Goal: Communication & Community: Answer question/provide support

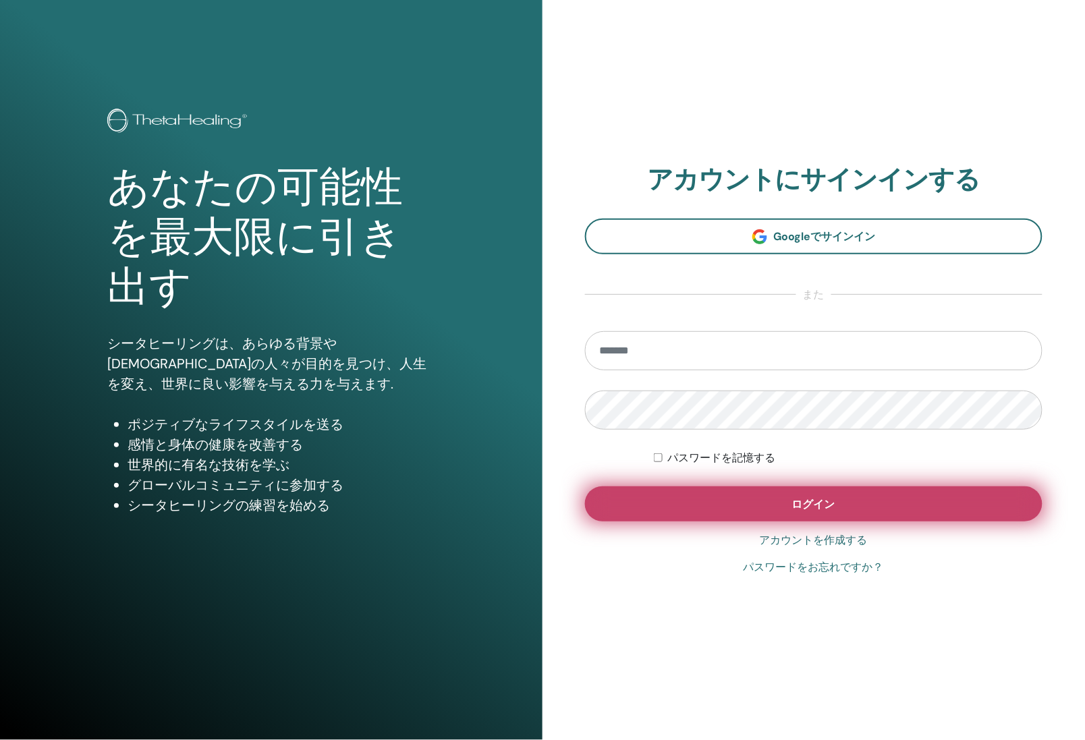
type input "**********"
click at [964, 518] on button "ログイン" at bounding box center [814, 504] width 458 height 35
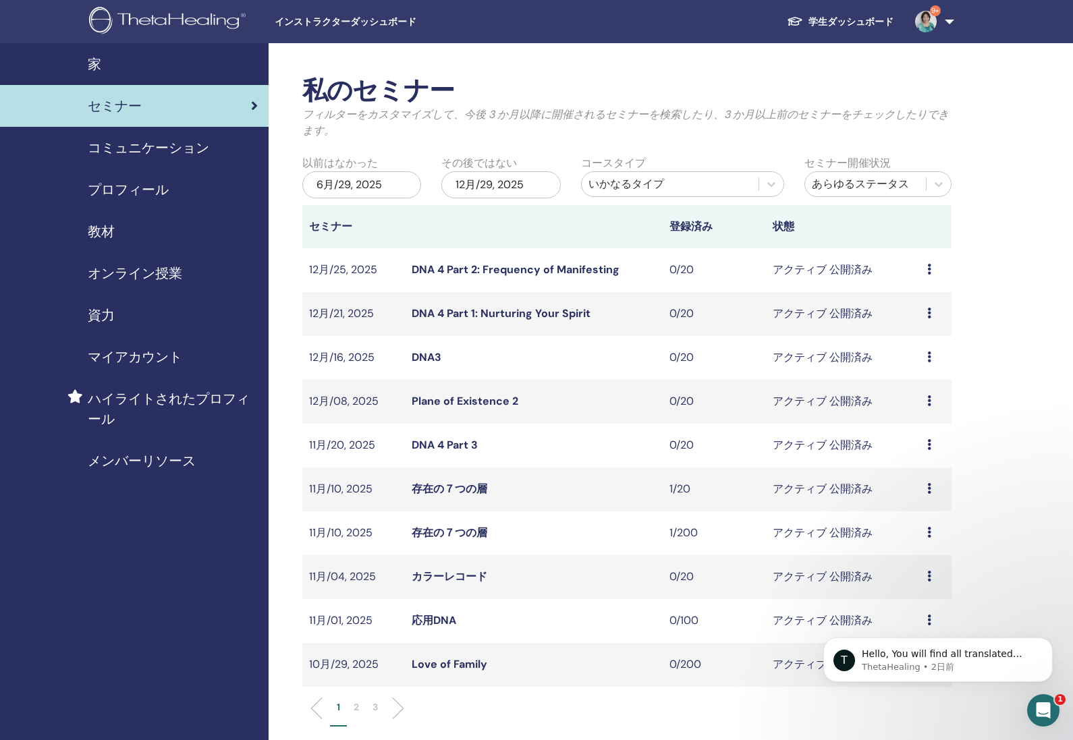
click at [103, 106] on span "セミナー" at bounding box center [115, 106] width 54 height 20
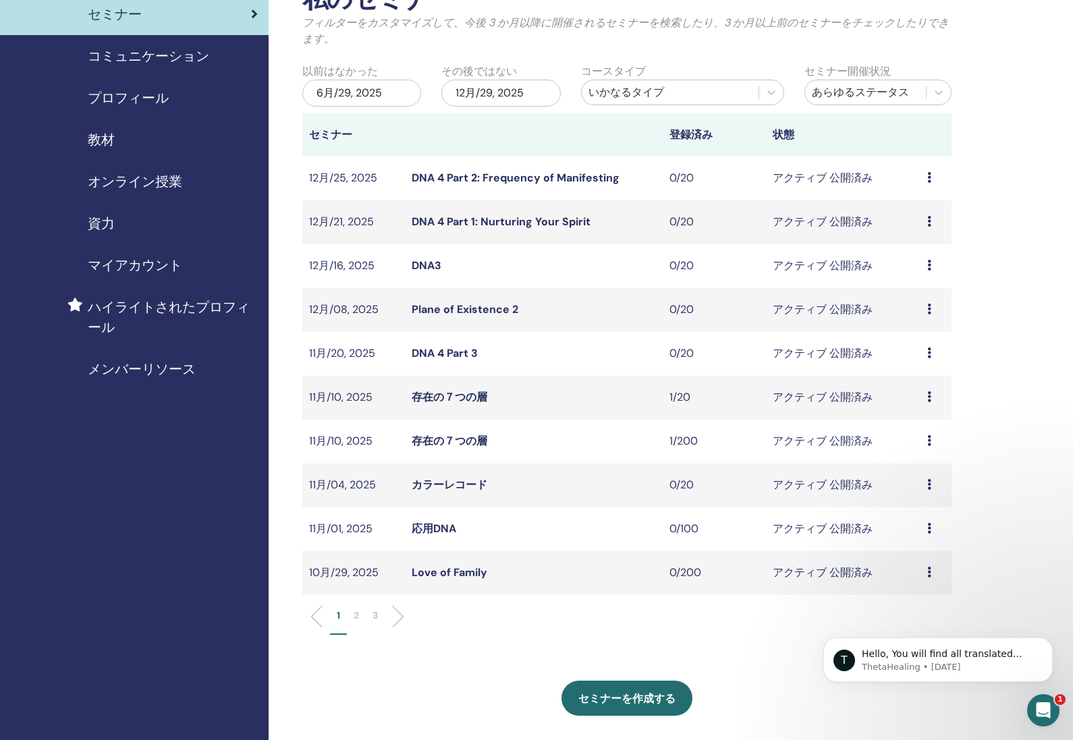
scroll to position [111, 0]
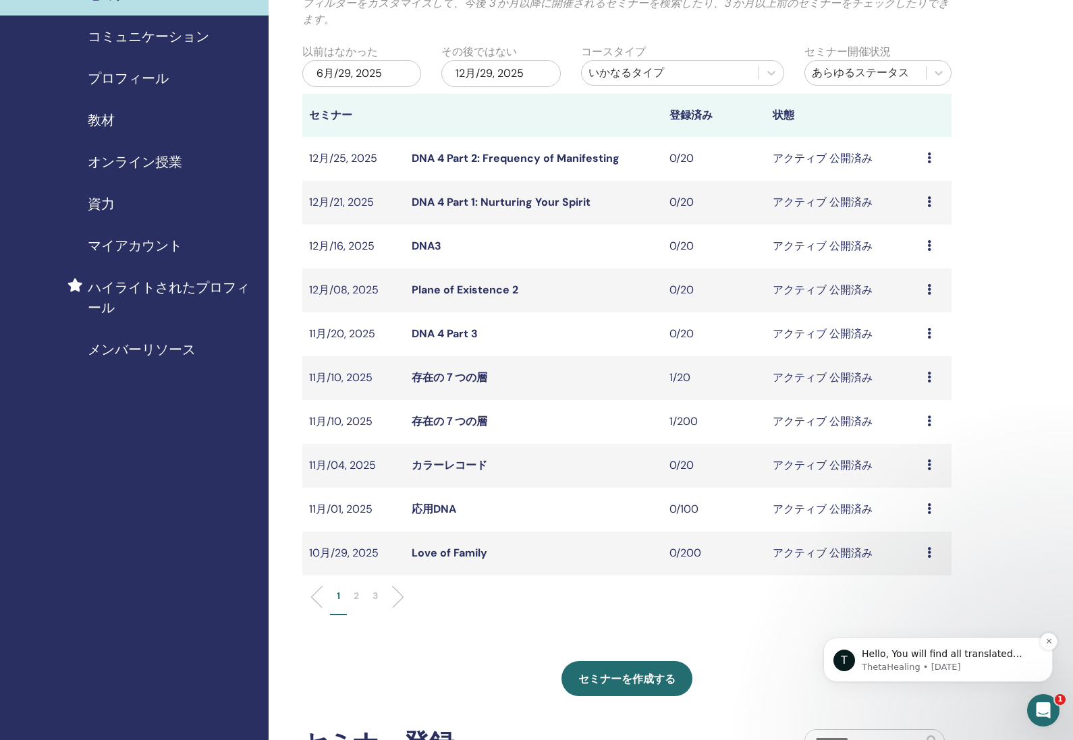
click at [980, 657] on span "Hello, You will find all translated DNA 4 Part 1 manuals on your Instructor Das…" at bounding box center [943, 687] width 163 height 78
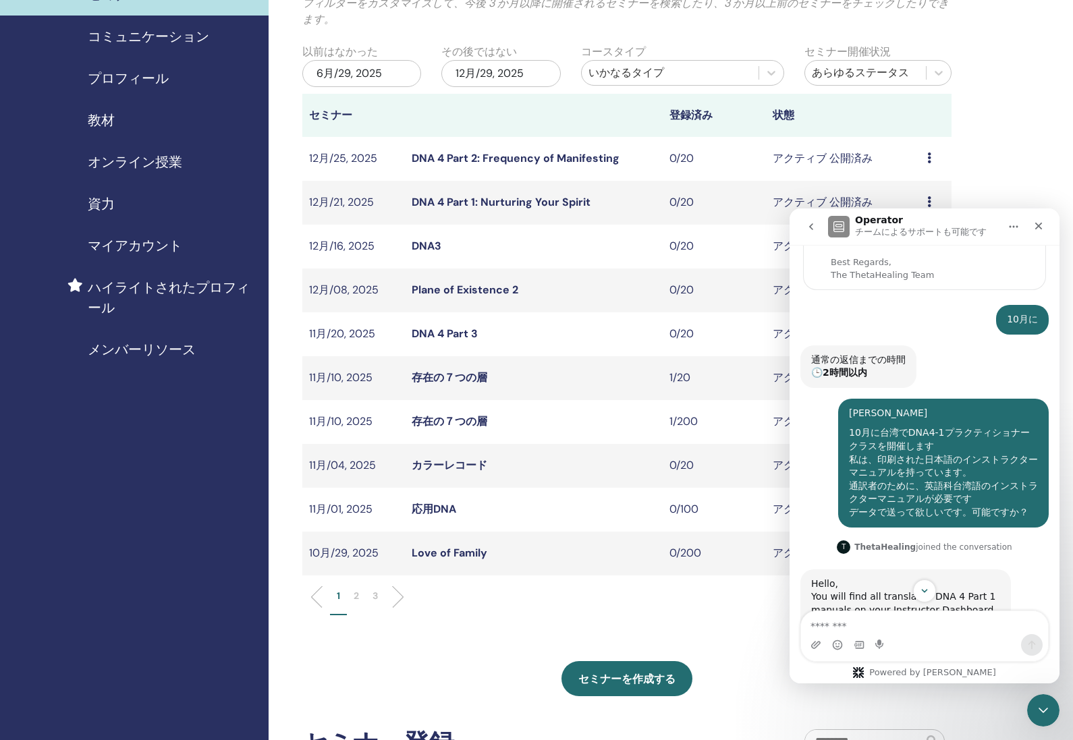
scroll to position [194, 0]
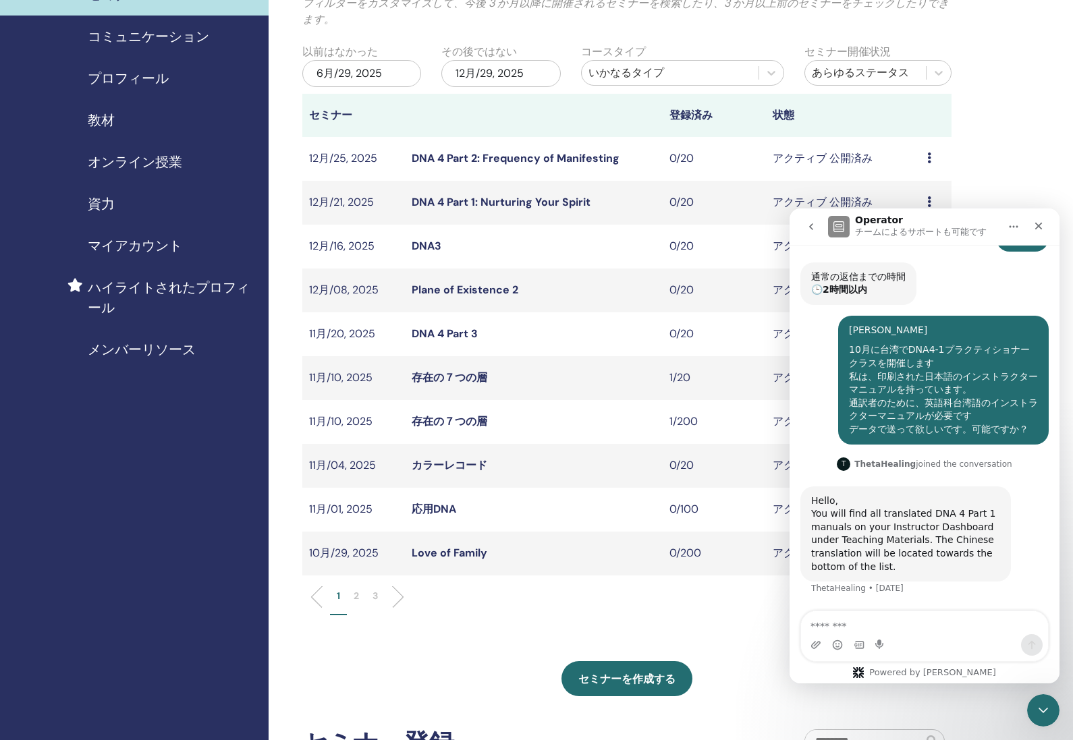
click at [879, 553] on div "You will find all translated DNA 4 Part 1 manuals on your Instructor Dashboard …" at bounding box center [905, 540] width 189 height 66
click at [939, 553] on div "You will find all translated DNA 4 Part 1 manuals on your Instructor Dashboard …" at bounding box center [905, 540] width 189 height 66
click at [898, 566] on div "You will find all translated DNA 4 Part 1 manuals on your Instructor Dashboard …" at bounding box center [905, 540] width 189 height 66
click at [1020, 146] on div "私のセミナー フィルターをカスタマイズして、今後 3 か月以降に開催されるセミナーを検索したり、3 か月以上前のセミナーをチェックしたりできます。 以前はなか…" at bounding box center [671, 565] width 805 height 1267
click at [586, 611] on ul "1 2 3" at bounding box center [627, 602] width 627 height 26
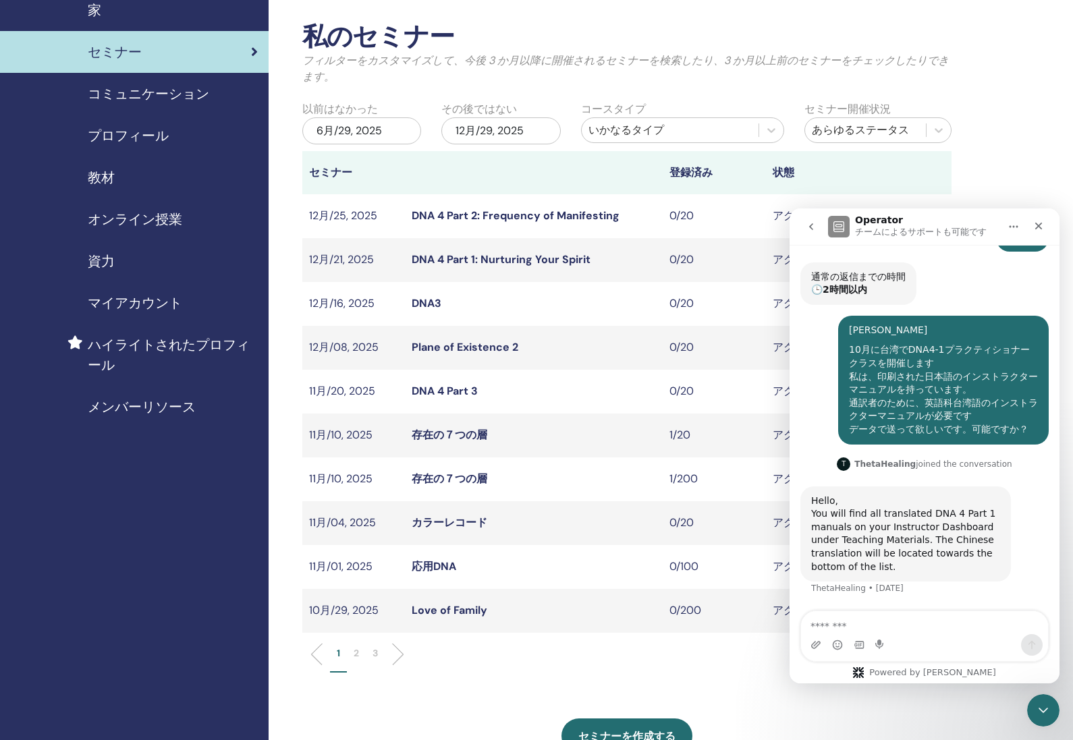
scroll to position [0, 0]
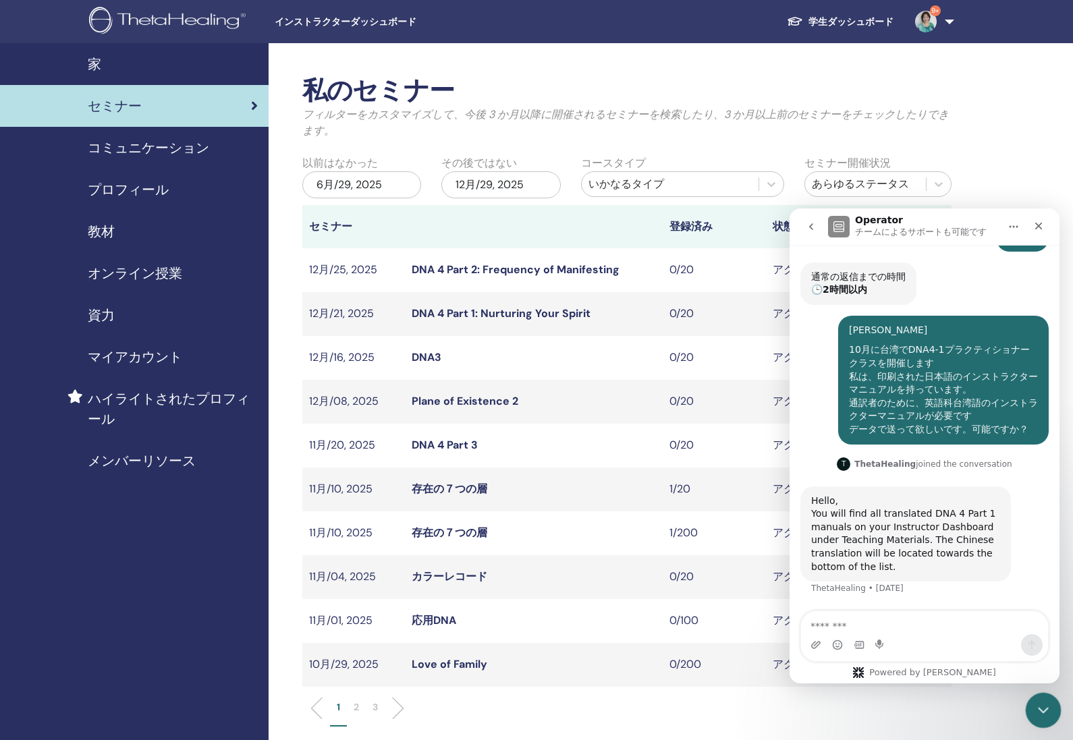
click at [1039, 711] on icon "Intercom Messengerを閉じる" at bounding box center [1041, 708] width 16 height 16
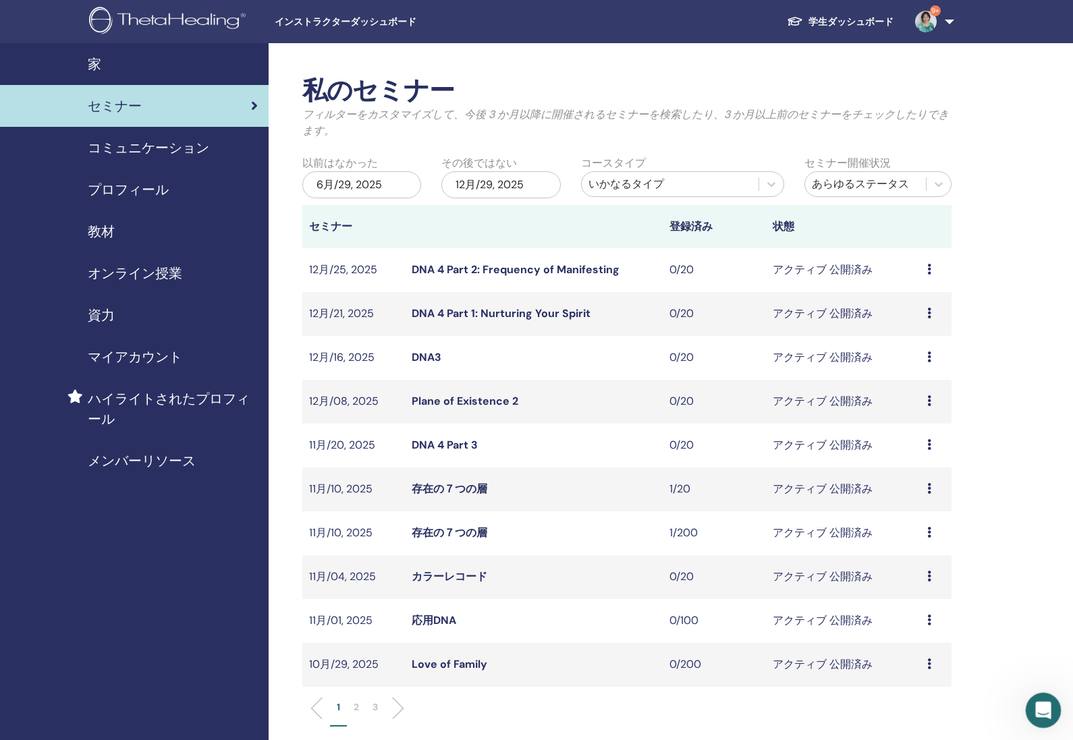
scroll to position [194, 0]
click at [1039, 711] on icon "Intercom Messengerを開く" at bounding box center [1041, 709] width 22 height 22
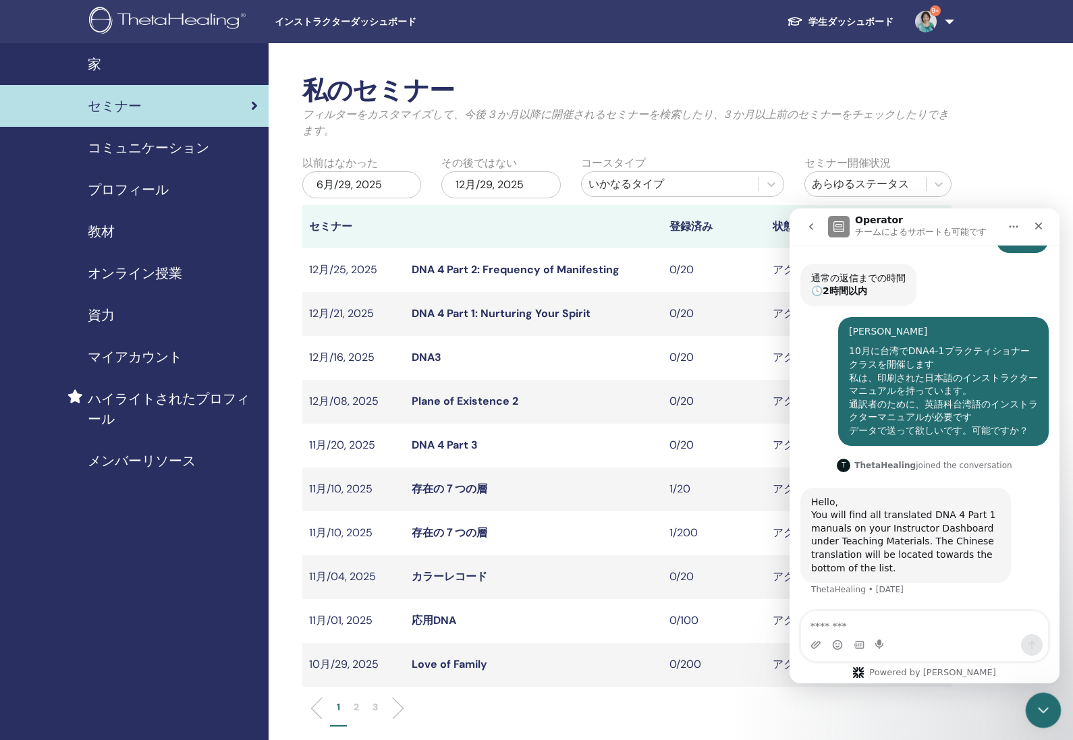
click at [1039, 711] on icon "Intercom Messengerを閉じる" at bounding box center [1041, 708] width 16 height 16
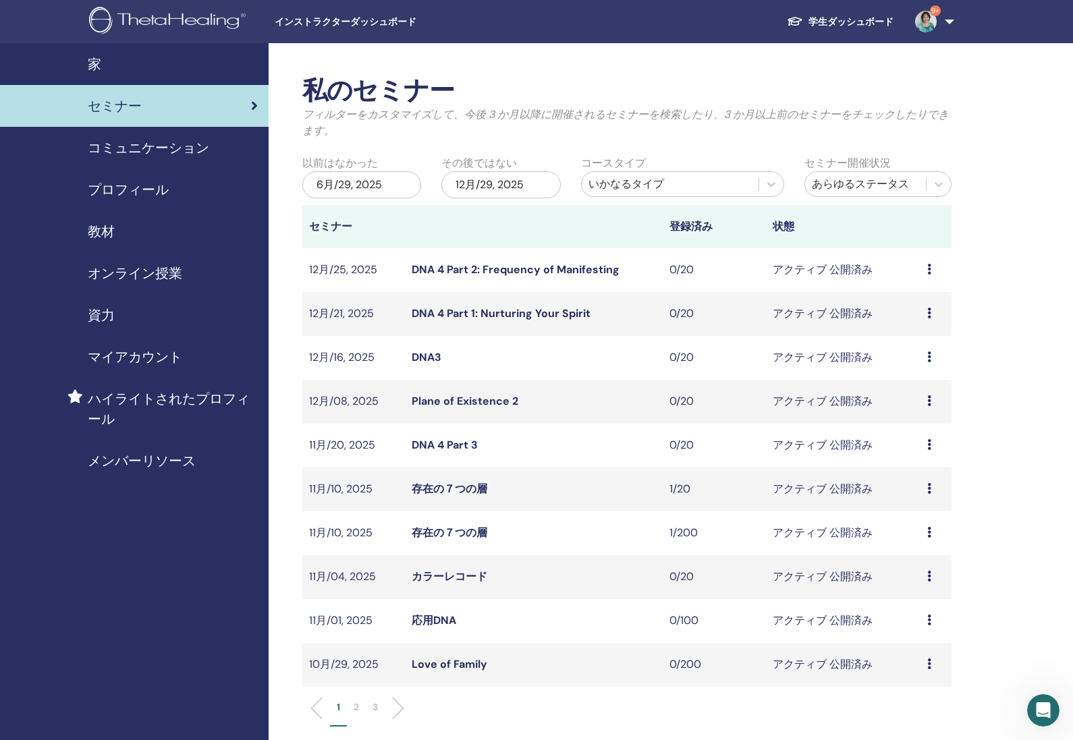
click at [156, 17] on img at bounding box center [169, 22] width 161 height 30
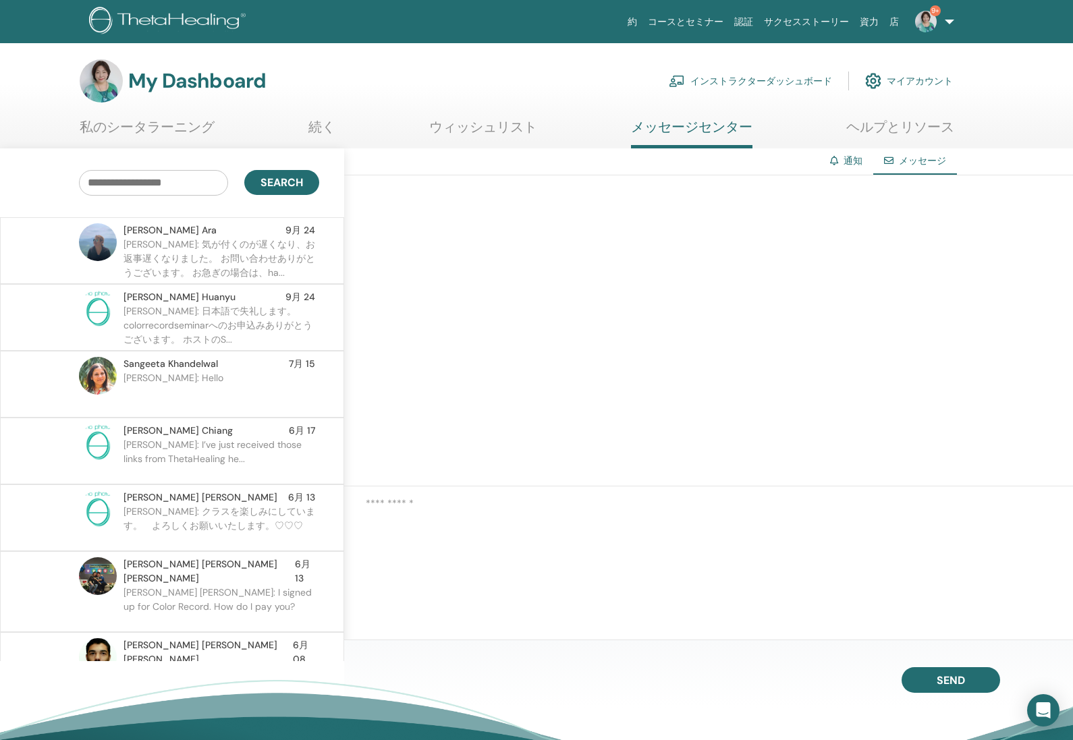
click at [213, 258] on p "Katsumi: 気が付くのが遅くなり、お返事遅くなりました。 お問い合わせありがとうございます。 お急ぎの場合は、ha..." at bounding box center [221, 258] width 196 height 40
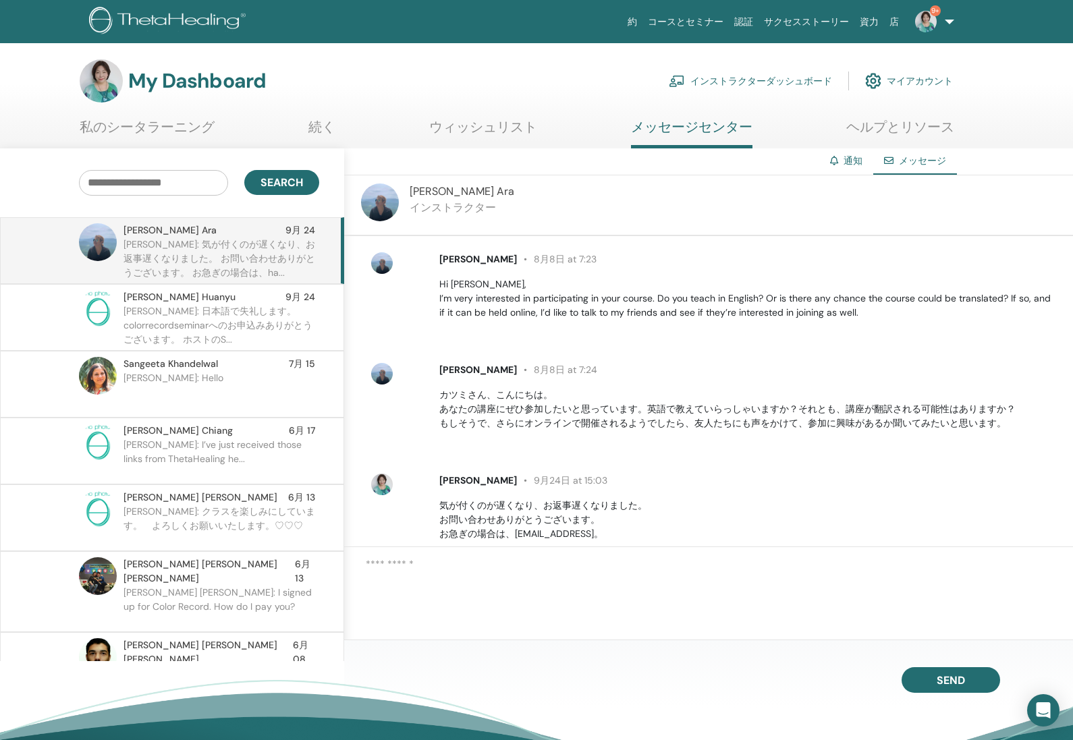
scroll to position [103, 0]
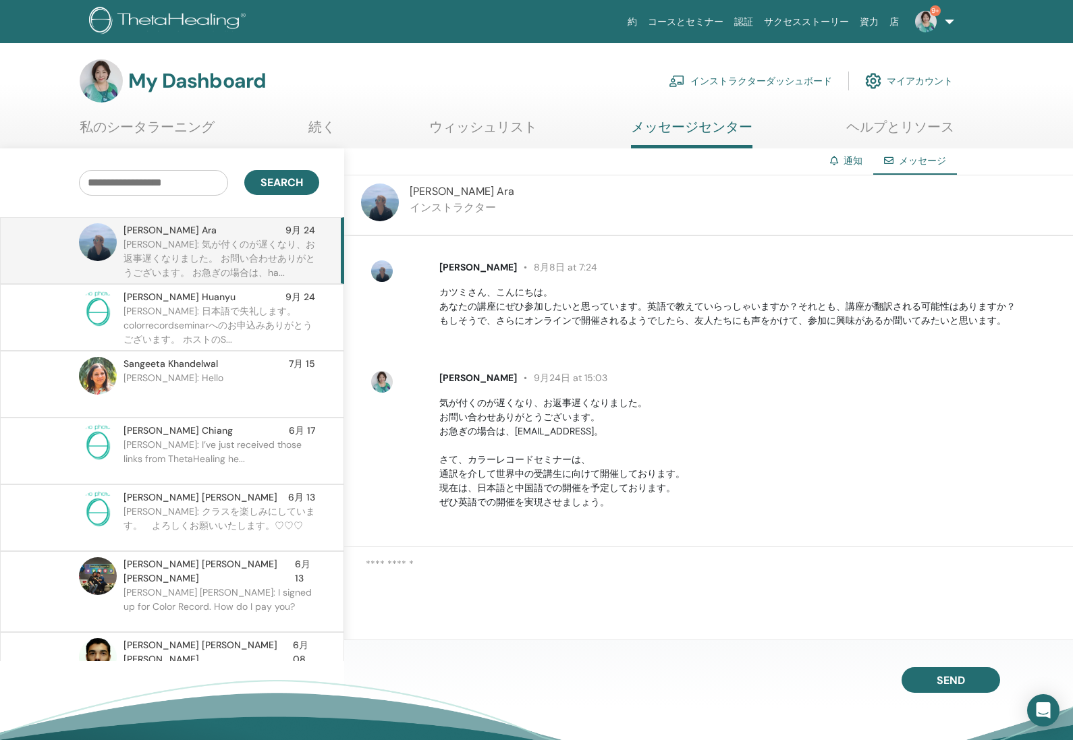
click at [200, 316] on p "Katsumi: 日本語で失礼します。colorrecordseminarへのお申込みありがとうございます。 ホストのS..." at bounding box center [221, 324] width 196 height 40
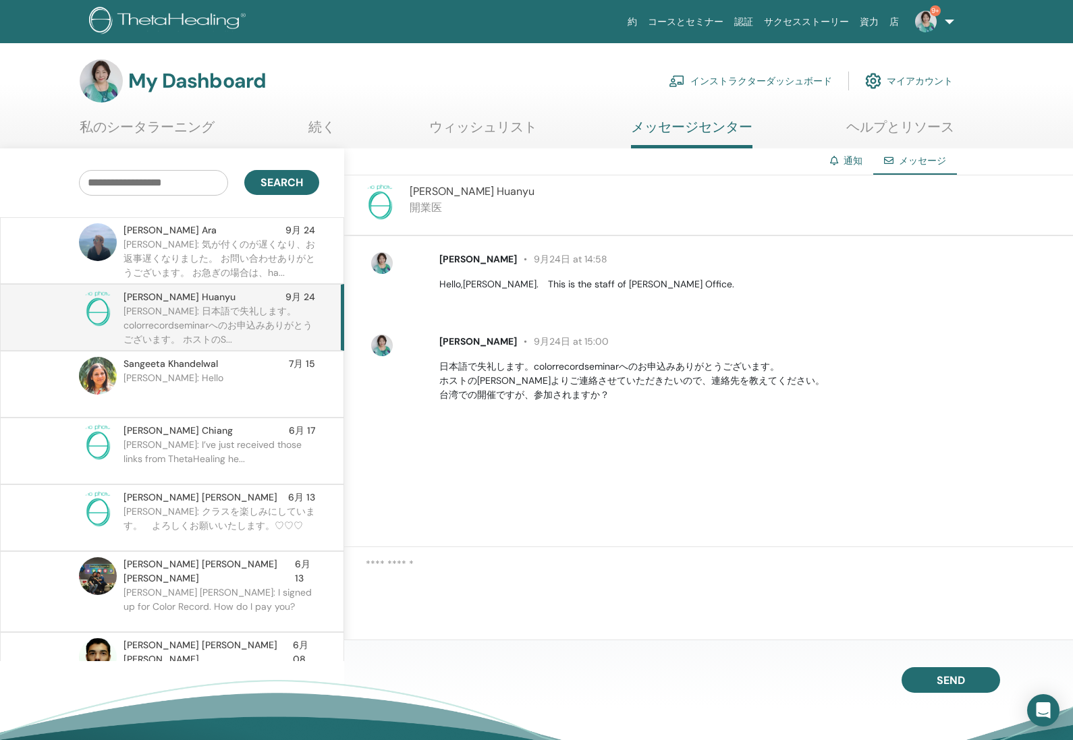
click at [550, 395] on p "日本語で失礼します。colorrecordseminarへのお申込みありがとうございます。 ホストのSharon さんよりご連絡させていただきたいので、連絡先…" at bounding box center [748, 381] width 618 height 43
click at [192, 385] on p "Sangeeta: Hello" at bounding box center [221, 391] width 196 height 40
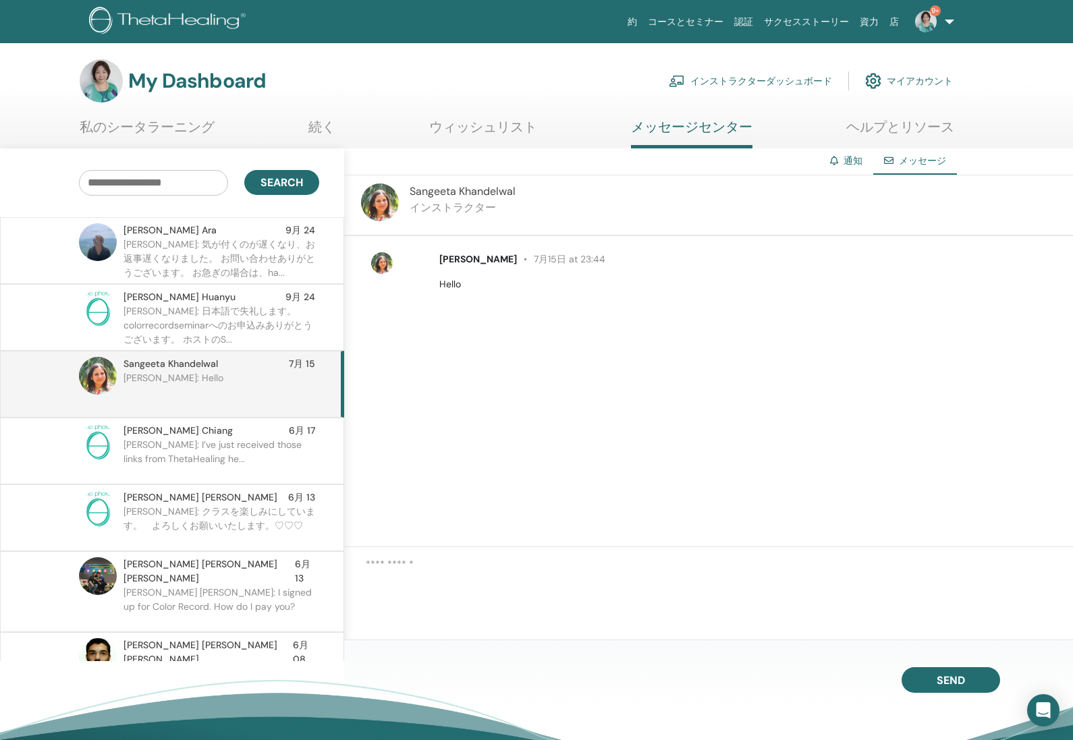
click at [186, 447] on p "Demilia: I’ve just received those links from ThetaHealing he..." at bounding box center [221, 458] width 196 height 40
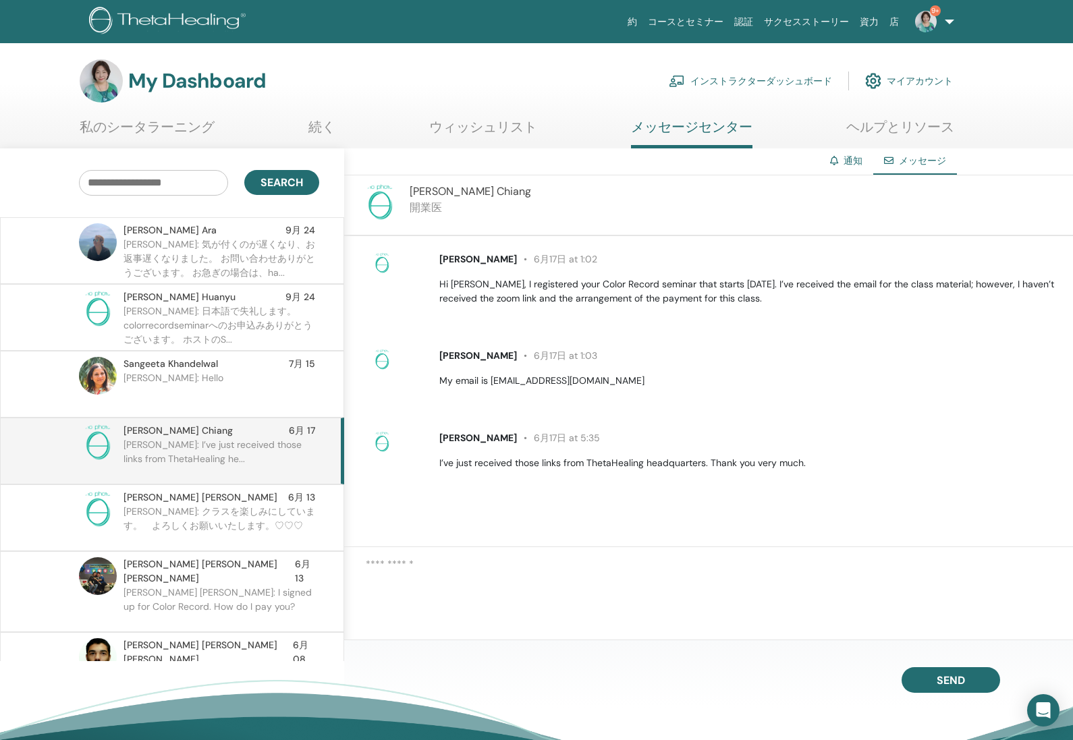
click at [641, 497] on div "Demilia Chiang 6月17日 at 1:02 Hi Ms. Ifuku, I registered your Color Record semin…" at bounding box center [708, 391] width 729 height 311
